Goal: Use online tool/utility: Utilize a website feature to perform a specific function

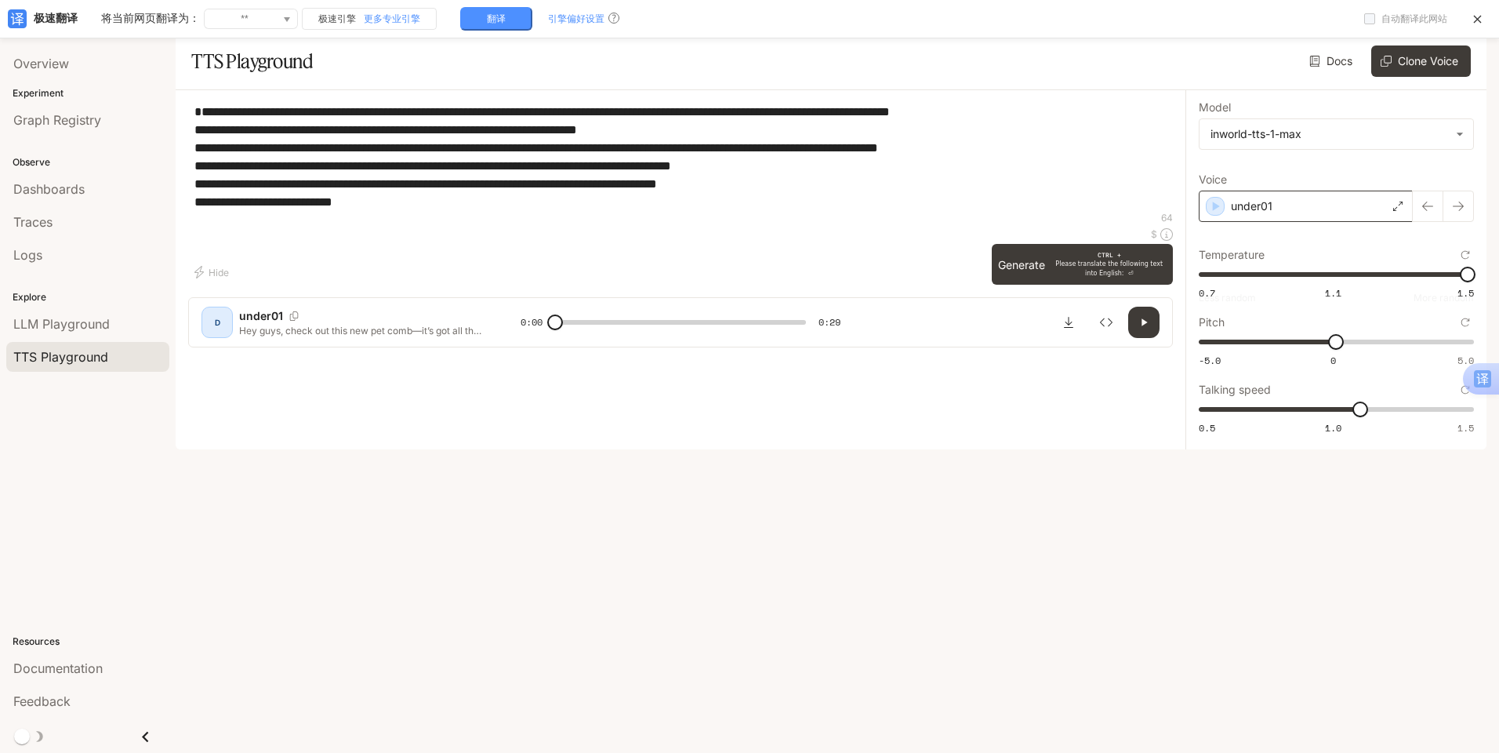
type textarea "**********"
click at [1283, 222] on div "under01" at bounding box center [1306, 206] width 214 height 31
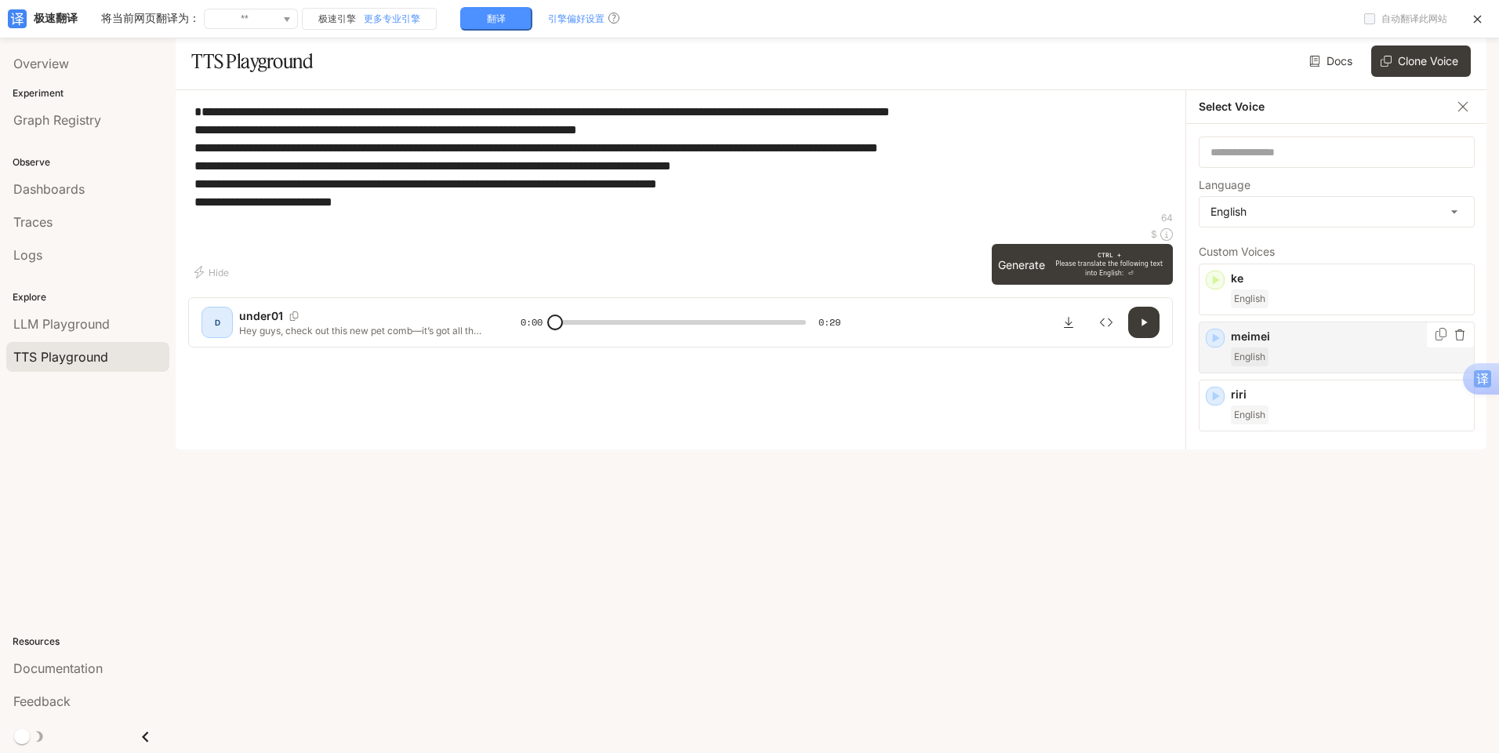
click at [1263, 344] on p "meimei" at bounding box center [1349, 337] width 237 height 16
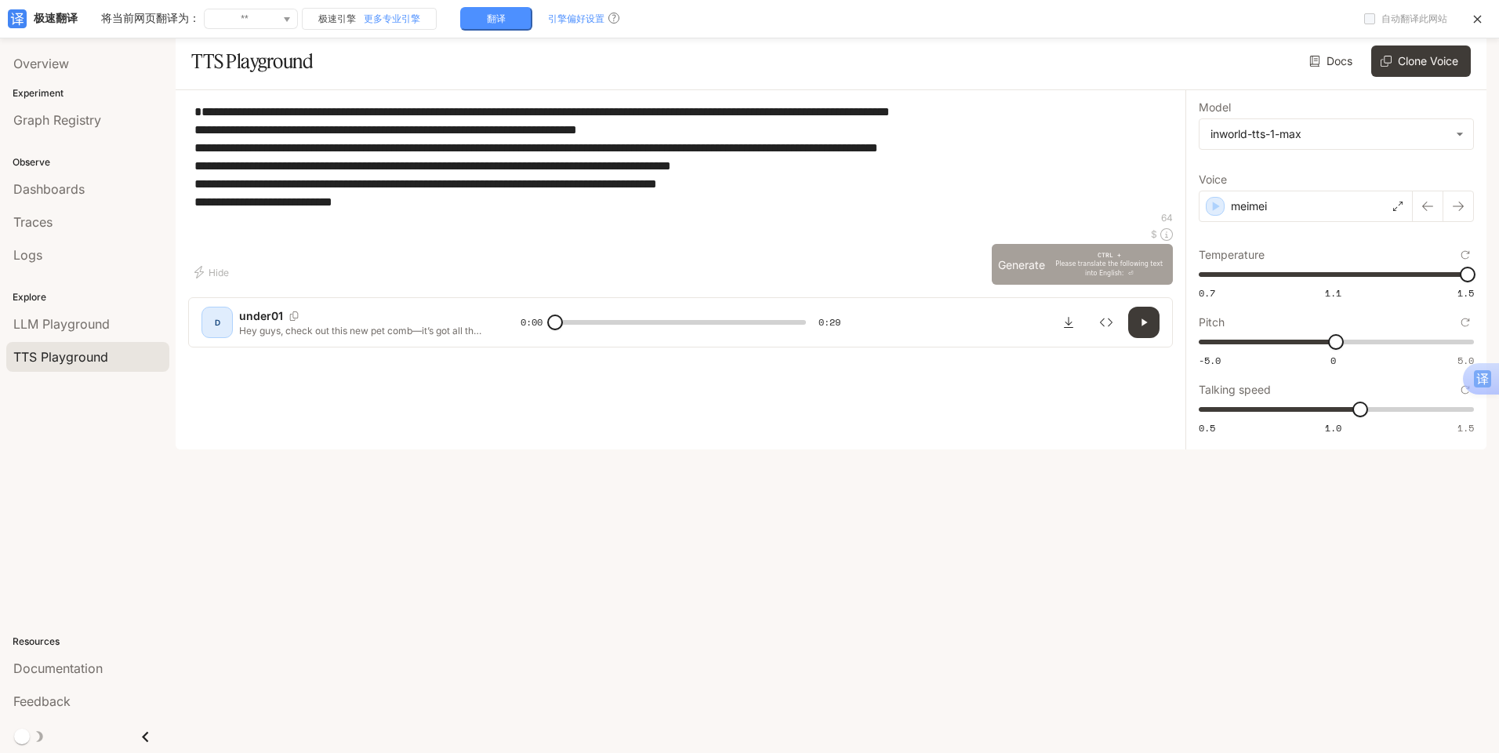
click at [1091, 285] on button "Generate CTRL + Please translate the following text into English: ⏎" at bounding box center [1082, 264] width 181 height 41
click at [1142, 326] on icon "button" at bounding box center [1144, 322] width 6 height 7
type input "***"
click at [1299, 218] on div "meimei" at bounding box center [1306, 206] width 214 height 31
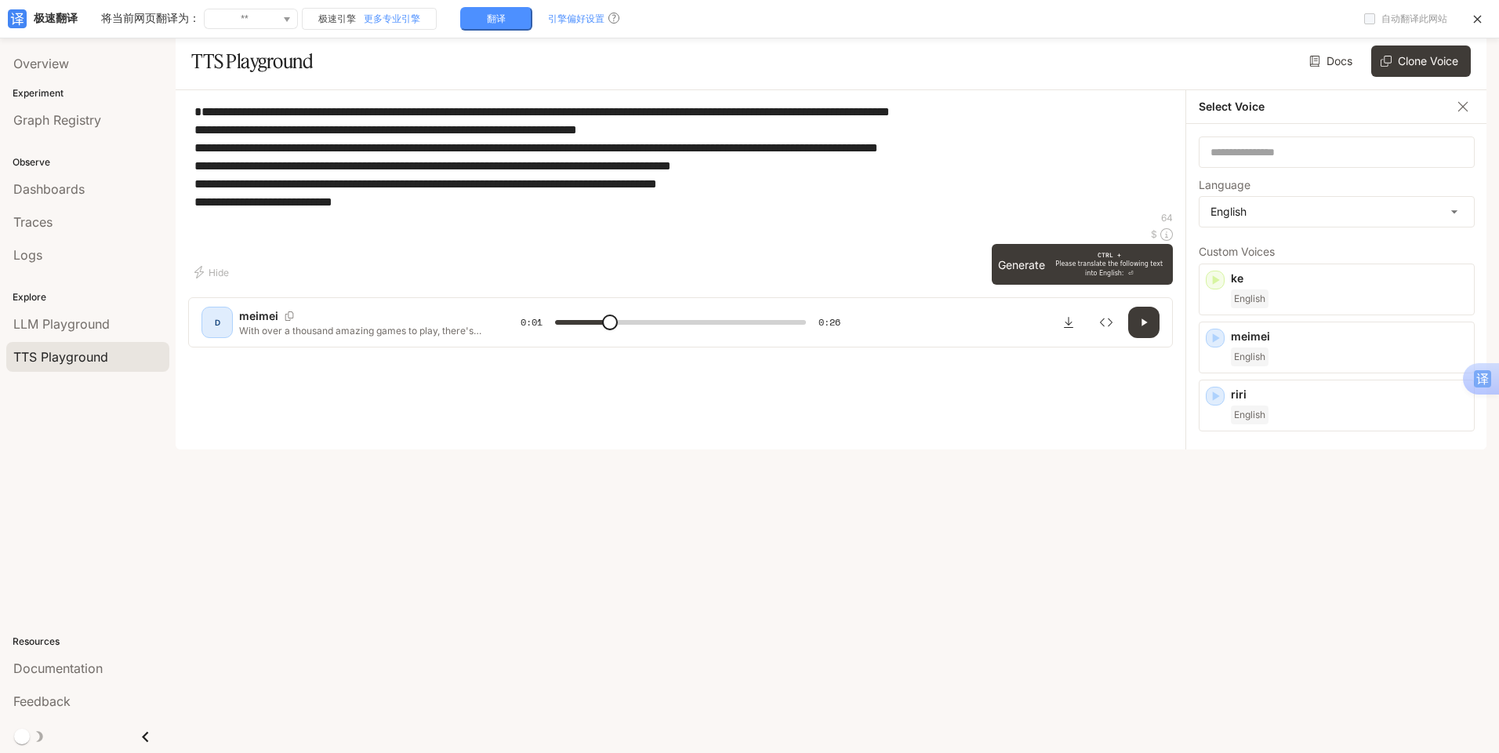
click at [1293, 473] on div "simisi_man English" at bounding box center [1349, 464] width 237 height 38
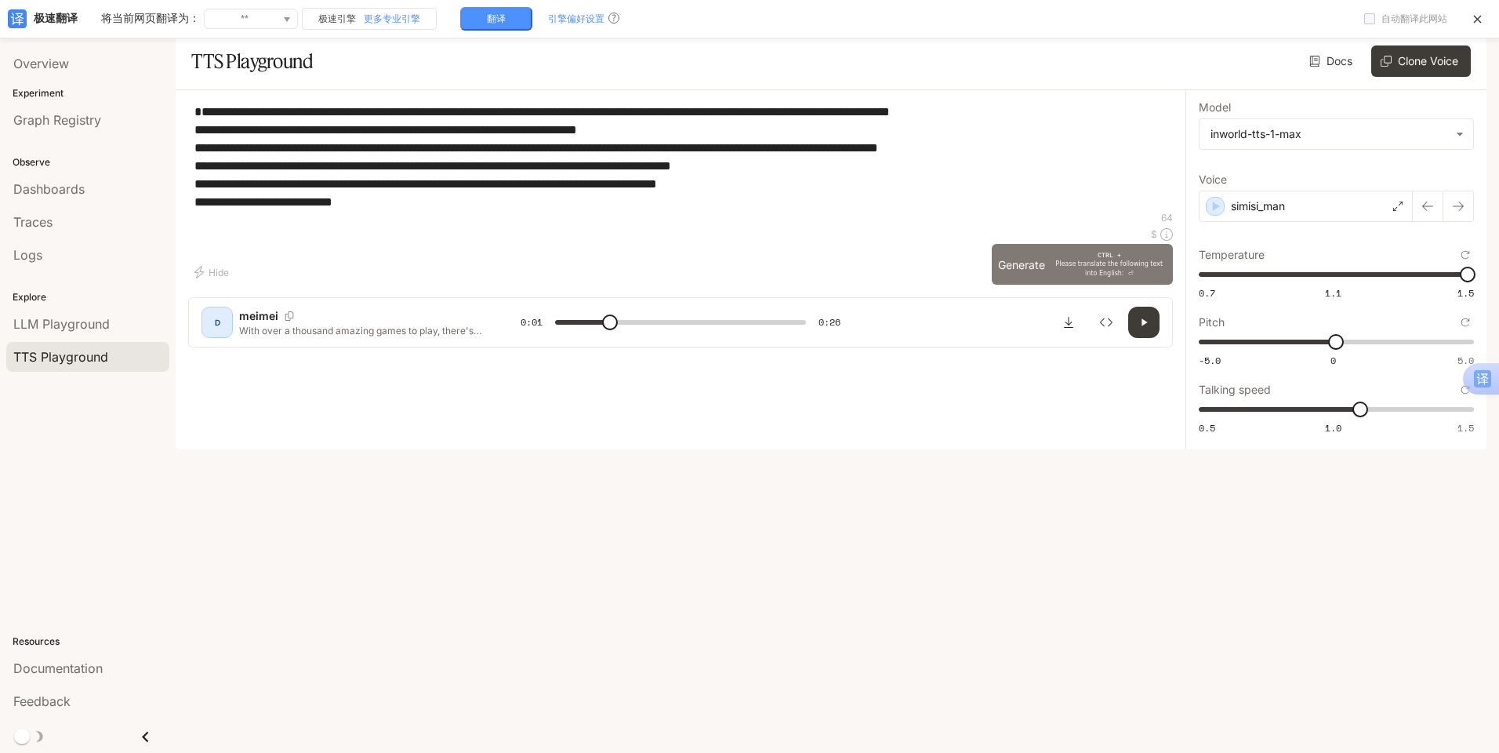
click at [1053, 285] on button "Generate CTRL + Please translate the following text into English: ⏎" at bounding box center [1082, 264] width 181 height 41
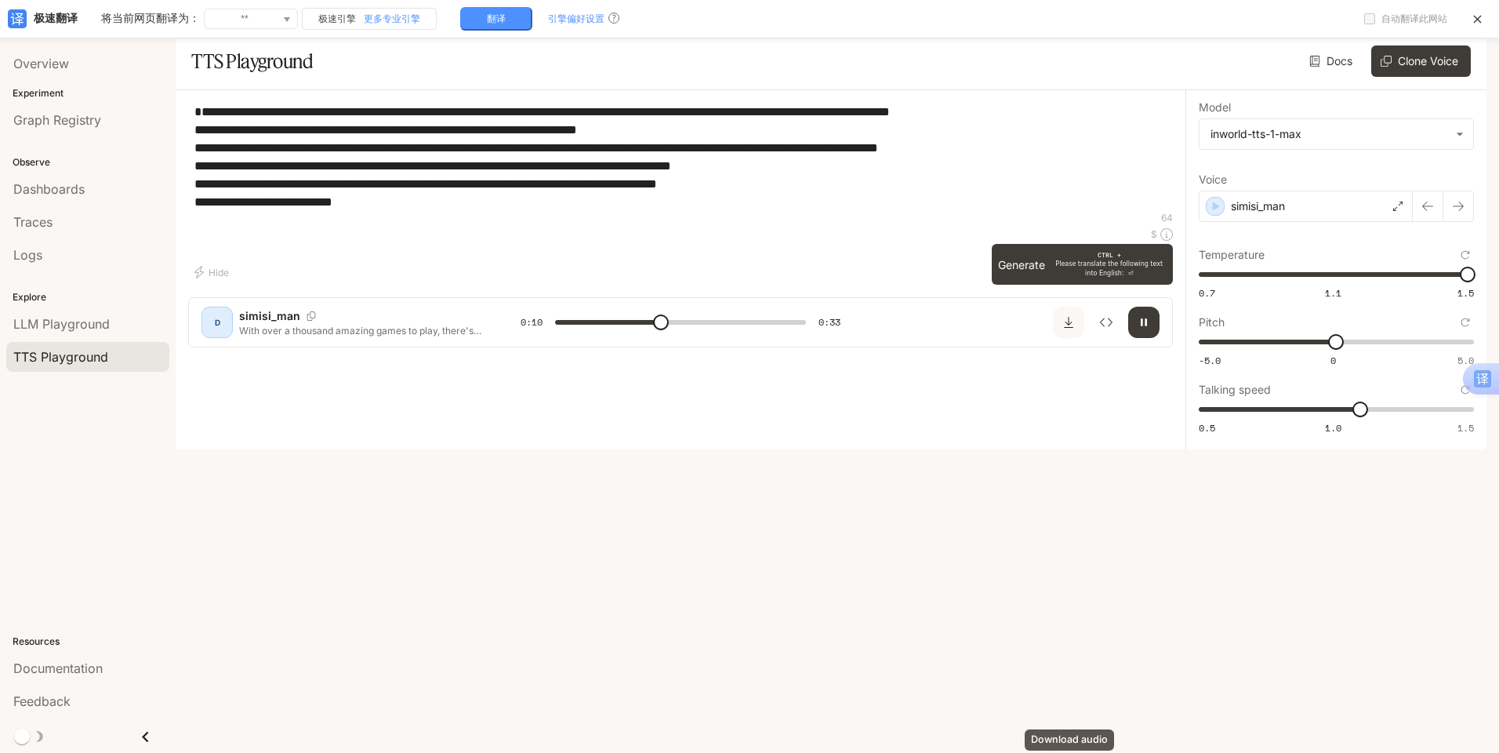
click at [1073, 329] on icon "Download audio" at bounding box center [1068, 322] width 13 height 13
click at [767, 334] on span at bounding box center [680, 323] width 250 height 24
click at [1069, 328] on icon "Download audio" at bounding box center [1068, 322] width 9 height 11
type input "*"
